Goal: Task Accomplishment & Management: Use online tool/utility

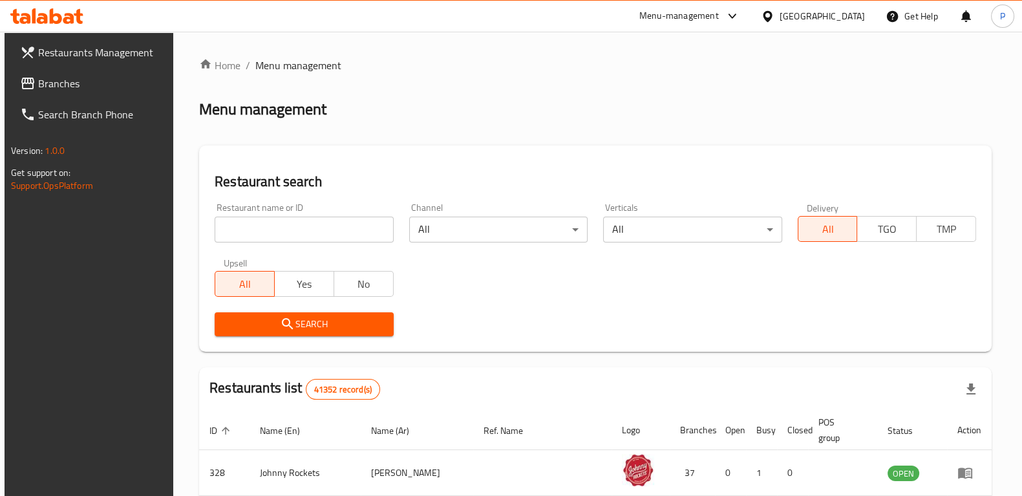
click at [254, 233] on input "search" at bounding box center [304, 230] width 178 height 26
type input "chaat chow"
click button "Search" at bounding box center [304, 324] width 178 height 24
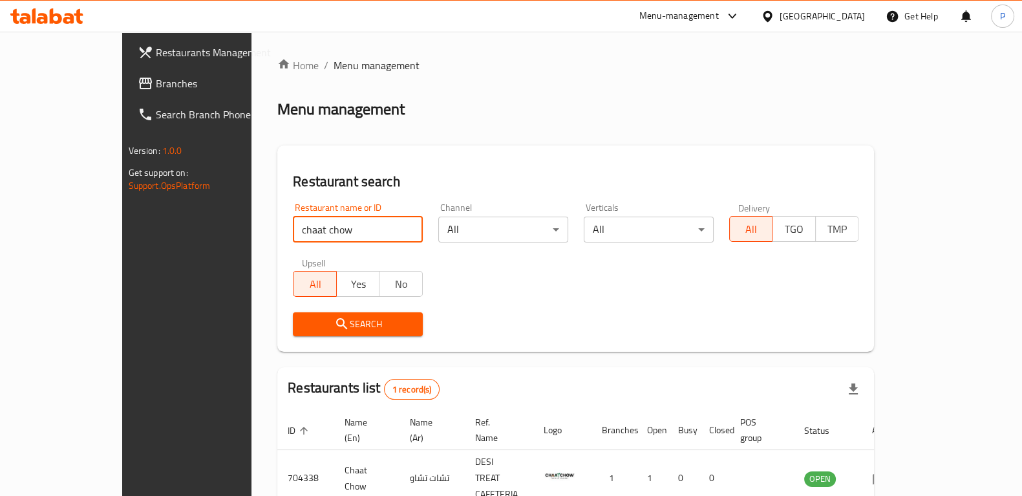
click at [321, 220] on input "chaat chow" at bounding box center [358, 230] width 130 height 26
click button "Search" at bounding box center [358, 324] width 130 height 24
click at [359, 322] on span "Search" at bounding box center [357, 324] width 109 height 16
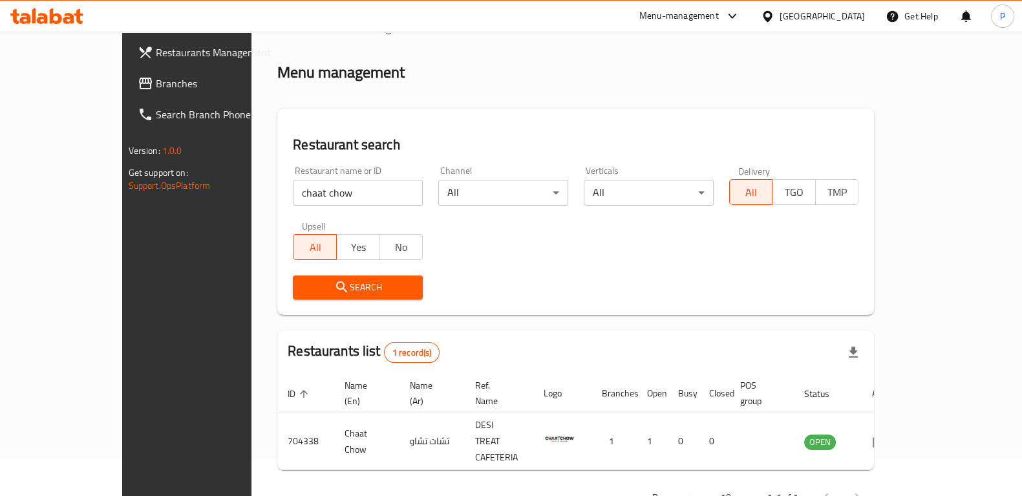
scroll to position [55, 0]
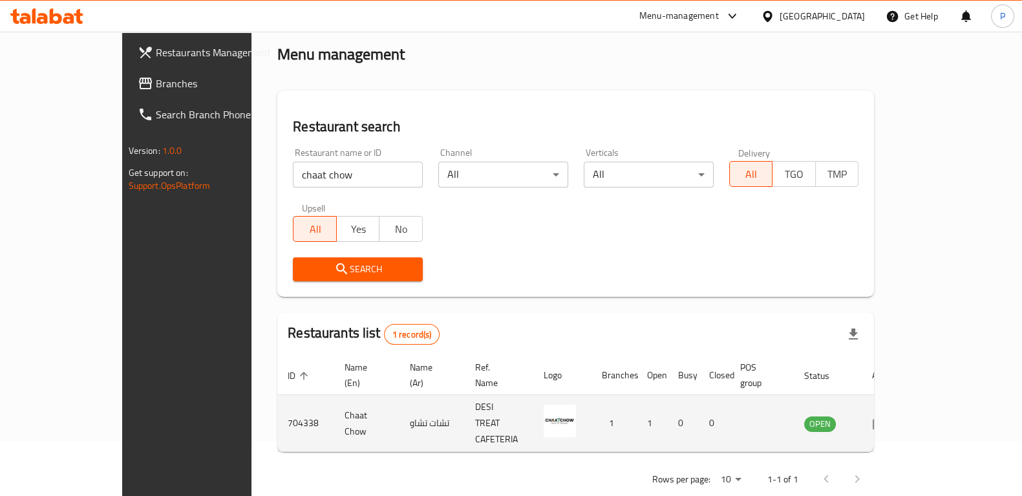
click at [887, 416] on icon "enhanced table" at bounding box center [880, 424] width 16 height 16
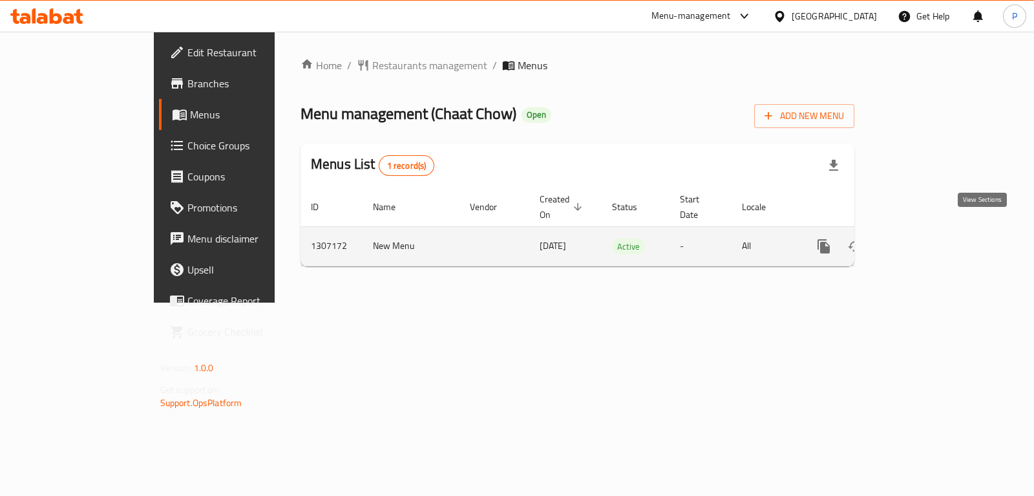
click at [925, 239] on icon "enhanced table" at bounding box center [917, 247] width 16 height 16
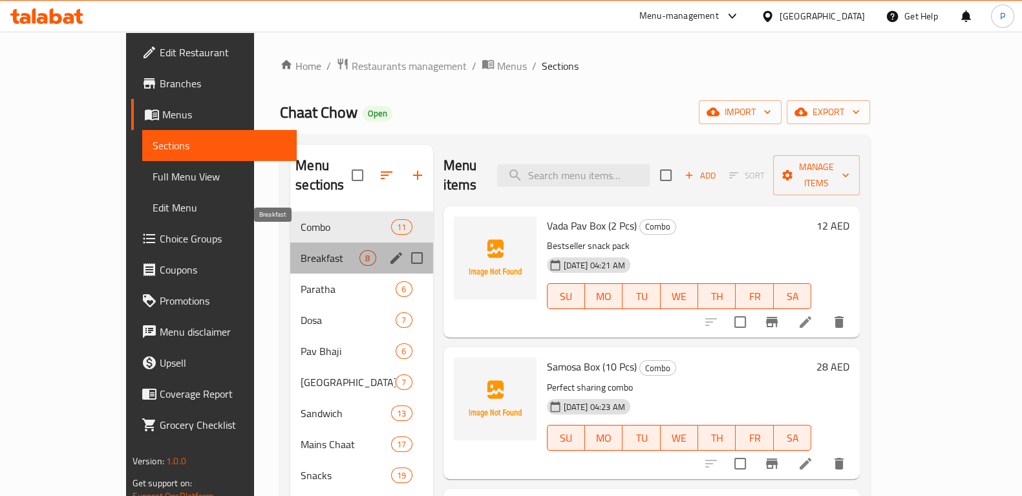
click at [301, 250] on span "Breakfast" at bounding box center [330, 258] width 59 height 16
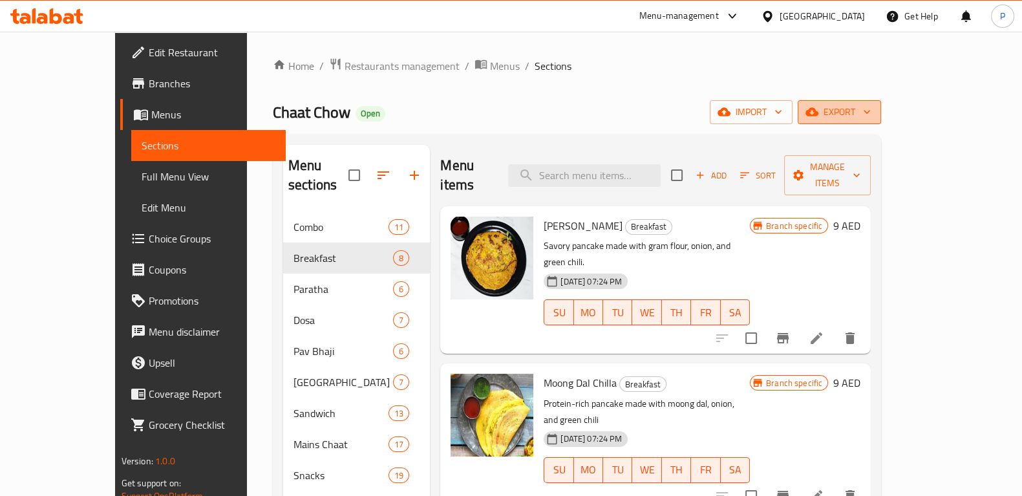
click at [871, 109] on span "export" at bounding box center [839, 112] width 63 height 16
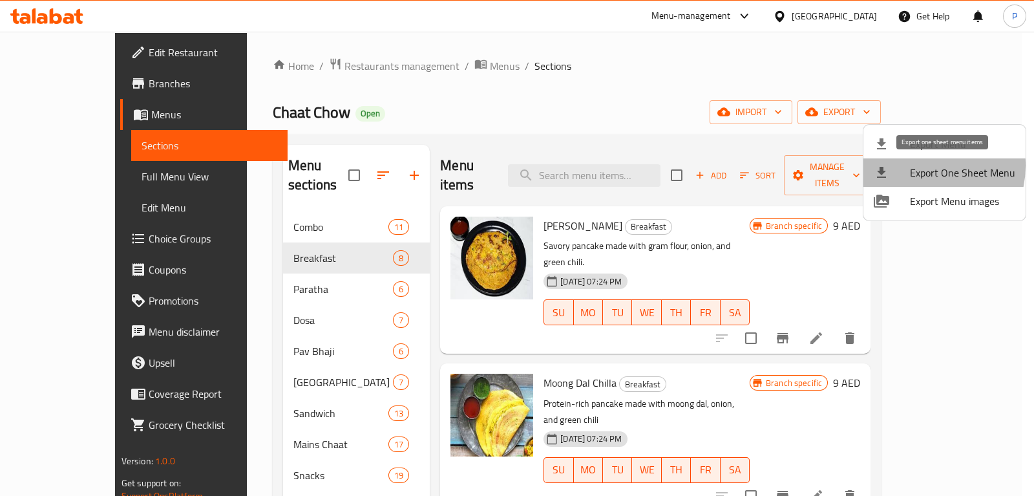
click at [917, 165] on span "Export One Sheet Menu" at bounding box center [962, 173] width 105 height 16
